Goal: Go to known website: Access a specific website the user already knows

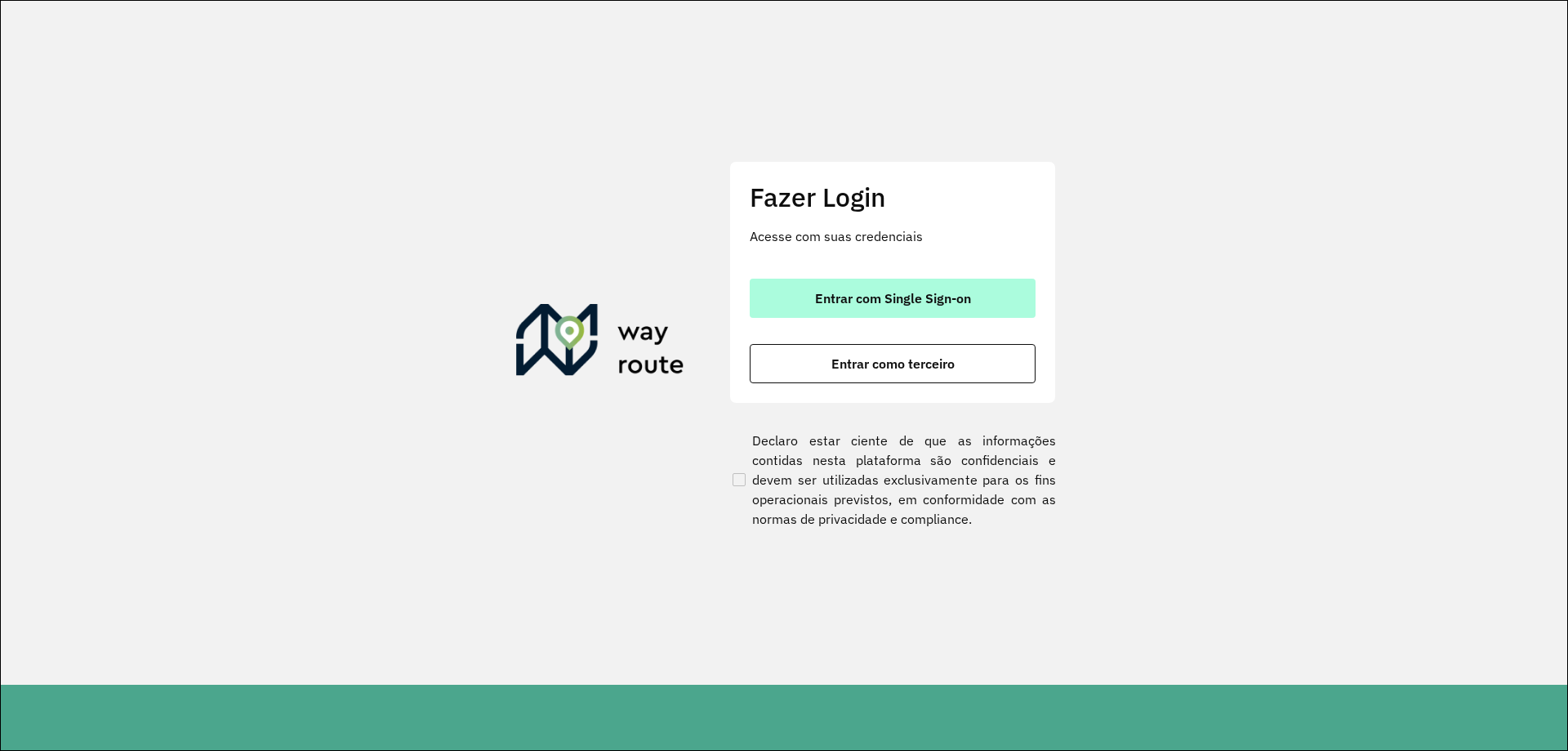
click at [858, 307] on button "Entrar com Single Sign-on" at bounding box center [893, 298] width 286 height 39
